Goal: Task Accomplishment & Management: Manage account settings

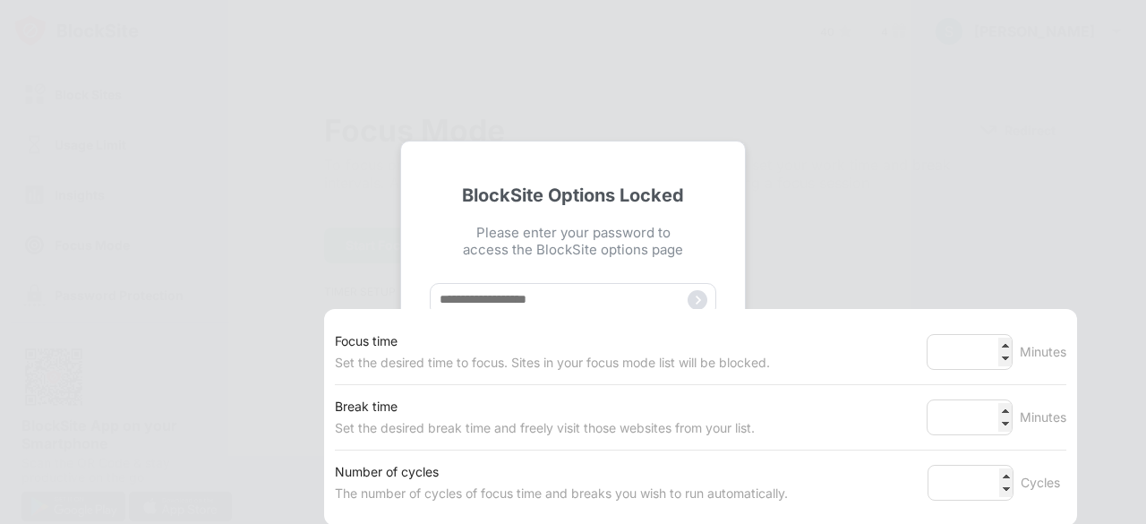
click at [874, 221] on div "BlockSite Options Locked Please enter your password to access the BlockSite opt…" at bounding box center [573, 262] width 1146 height 524
click at [821, 184] on div "BlockSite Options Locked Please enter your password to access the BlockSite opt…" at bounding box center [573, 262] width 1146 height 524
